Goal: Information Seeking & Learning: Find specific fact

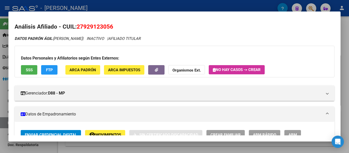
click at [118, 6] on div at bounding box center [174, 76] width 349 height 153
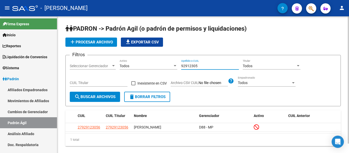
drag, startPoint x: 203, startPoint y: 67, endPoint x: 161, endPoint y: 63, distance: 42.9
click at [161, 63] on div "Filtros Seleccionar Gerenciador Seleccionar Gerenciador Todos Activo 92912305 A…" at bounding box center [203, 75] width 267 height 32
paste input "27407420425"
click at [185, 66] on input "27407420425" at bounding box center [210, 66] width 58 height 4
click at [201, 64] on input "407420425" at bounding box center [210, 66] width 58 height 4
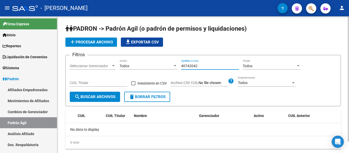
drag, startPoint x: 203, startPoint y: 65, endPoint x: 212, endPoint y: 53, distance: 14.8
click at [179, 66] on div "Filtros Seleccionar Gerenciador Seleccionar Gerenciador Todos Activo 40742042 A…" at bounding box center [203, 75] width 267 height 32
drag, startPoint x: 209, startPoint y: 67, endPoint x: 156, endPoint y: 59, distance: 53.0
click at [156, 59] on div "Filtros Seleccionar Gerenciador Seleccionar Gerenciador Todos Activo 40742042 A…" at bounding box center [203, 75] width 267 height 32
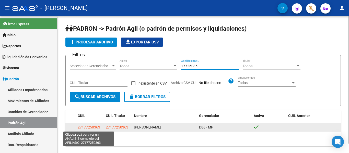
type input "17725036"
click at [95, 127] on span "27177250363" at bounding box center [89, 127] width 22 height 4
type textarea "27177250363"
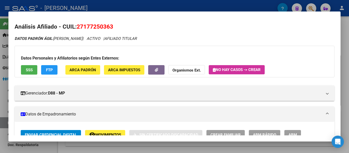
drag, startPoint x: 92, startPoint y: 26, endPoint x: 115, endPoint y: 28, distance: 23.9
click at [115, 28] on h2 "Análisis Afiliado - CUIL: 27177250363" at bounding box center [175, 26] width 320 height 9
copy span "27177250363"
click at [177, 9] on div at bounding box center [174, 76] width 349 height 153
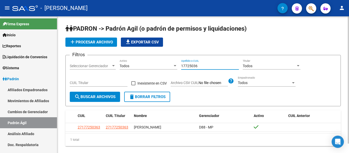
drag, startPoint x: 203, startPoint y: 67, endPoint x: 171, endPoint y: 62, distance: 32.2
click at [171, 62] on div "Filtros Seleccionar Gerenciador Seleccionar Gerenciador Todos Activo 17725036 A…" at bounding box center [203, 75] width 267 height 32
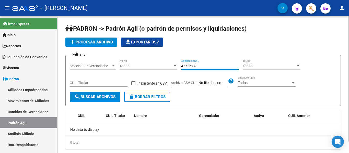
drag, startPoint x: 200, startPoint y: 66, endPoint x: 169, endPoint y: 63, distance: 31.3
click at [169, 63] on div "Filtros Seleccionar Gerenciador Seleccionar Gerenciador Todos Activo 42725773 A…" at bounding box center [203, 75] width 267 height 32
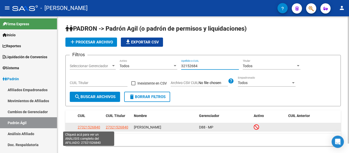
type input "32152684"
click at [98, 127] on span "27321526840" at bounding box center [89, 127] width 22 height 4
type textarea "27321526840"
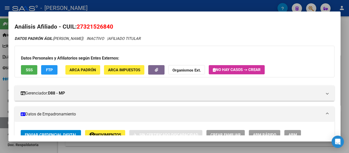
drag, startPoint x: 78, startPoint y: 26, endPoint x: 115, endPoint y: 25, distance: 36.6
click at [115, 25] on h2 "Análisis Afiliado - CUIL: 27321526840" at bounding box center [175, 26] width 320 height 9
copy span "27321526840"
click at [87, 25] on span "27321526840" at bounding box center [95, 26] width 37 height 7
drag, startPoint x: 76, startPoint y: 26, endPoint x: 86, endPoint y: 26, distance: 9.7
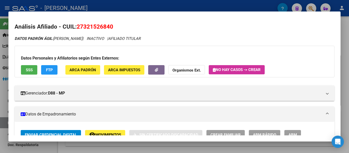
click at [86, 26] on h2 "Análisis Afiliado - CUIL: 27321526840" at bounding box center [175, 26] width 320 height 9
click at [72, 24] on h2 "Análisis Afiliado - CUIL: 27321526840" at bounding box center [175, 26] width 320 height 9
drag, startPoint x: 77, startPoint y: 25, endPoint x: 116, endPoint y: 27, distance: 38.4
click at [116, 27] on h2 "Análisis Afiliado - CUIL: 27321526840" at bounding box center [175, 26] width 320 height 9
copy span "27321526840"
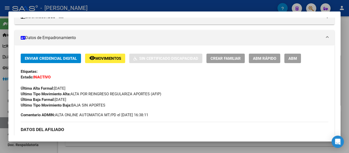
scroll to position [77, 0]
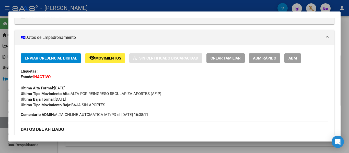
click at [84, 5] on div at bounding box center [174, 76] width 349 height 153
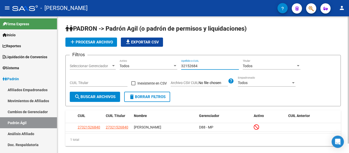
drag, startPoint x: 202, startPoint y: 67, endPoint x: 164, endPoint y: 75, distance: 38.1
click at [164, 75] on div "Filtros Seleccionar Gerenciador Seleccionar Gerenciador Todos Activo 32152684 A…" at bounding box center [203, 75] width 267 height 32
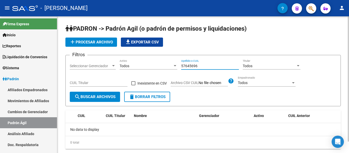
drag, startPoint x: 178, startPoint y: 67, endPoint x: 175, endPoint y: 67, distance: 3.3
click at [175, 67] on div "Filtros Seleccionar Gerenciador Seleccionar Gerenciador Todos Activo 57645696 A…" at bounding box center [203, 75] width 267 height 32
type input "2"
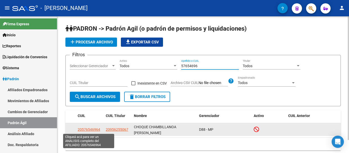
type input "57654696"
click at [96, 131] on span "20576546964" at bounding box center [89, 130] width 22 height 4
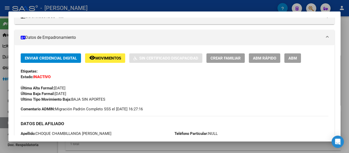
click at [159, 7] on div at bounding box center [174, 76] width 349 height 153
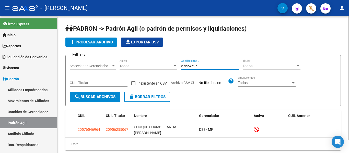
drag, startPoint x: 203, startPoint y: 66, endPoint x: 172, endPoint y: 61, distance: 31.6
click at [172, 61] on div "Filtros Seleccionar Gerenciador Seleccionar Gerenciador Todos Activo 57654696 A…" at bounding box center [203, 75] width 267 height 32
click at [205, 67] on input "57654696" at bounding box center [210, 66] width 58 height 4
click at [205, 66] on input "57654696" at bounding box center [210, 66] width 58 height 4
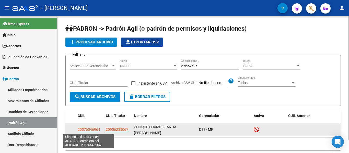
click at [96, 129] on span "20576546964" at bounding box center [89, 130] width 22 height 4
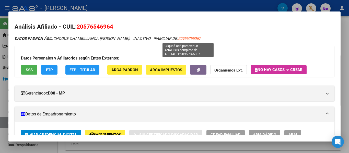
click at [189, 38] on span "20956255067" at bounding box center [189, 38] width 22 height 5
type textarea "20956255067"
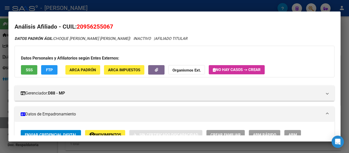
drag, startPoint x: 76, startPoint y: 27, endPoint x: 116, endPoint y: 31, distance: 39.3
click at [116, 31] on h2 "Análisis Afiliado - CUIL: 20956255067" at bounding box center [175, 26] width 320 height 9
copy span "20956255067"
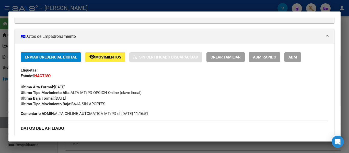
scroll to position [0, 0]
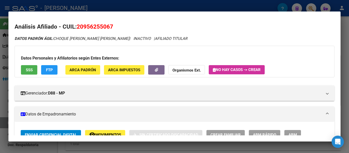
click at [80, 24] on span "20956255067" at bounding box center [95, 26] width 37 height 7
drag, startPoint x: 79, startPoint y: 24, endPoint x: 112, endPoint y: 22, distance: 33.5
click at [112, 22] on h2 "Análisis Afiliado - CUIL: 20956255067" at bounding box center [175, 26] width 320 height 9
drag, startPoint x: 77, startPoint y: 25, endPoint x: 113, endPoint y: 24, distance: 36.0
click at [113, 24] on h2 "Análisis Afiliado - CUIL: 20956255067" at bounding box center [175, 26] width 320 height 9
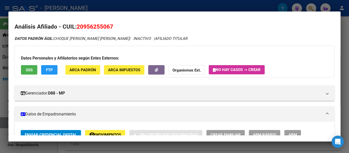
copy span "20956255067"
